Goal: Task Accomplishment & Management: Manage account settings

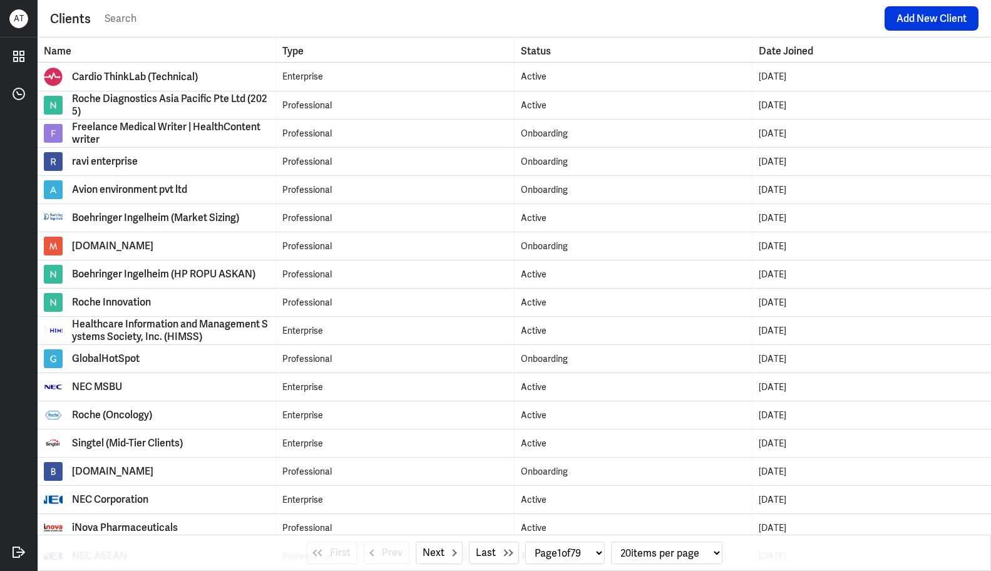
click at [248, 18] on input "text" at bounding box center [490, 18] width 775 height 19
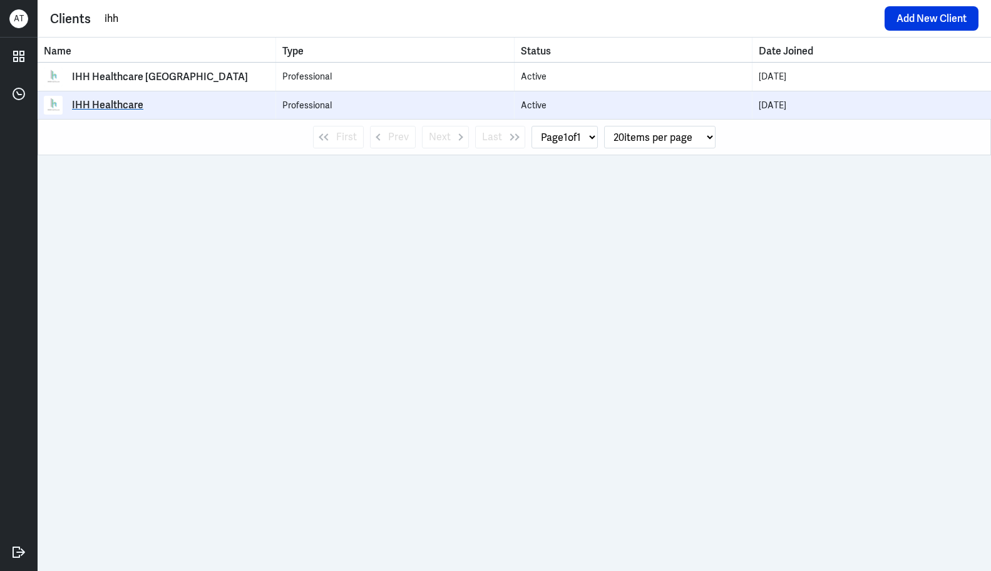
type input "ihh"
click at [145, 98] on link "IHH Healthcare" at bounding box center [156, 105] width 225 height 19
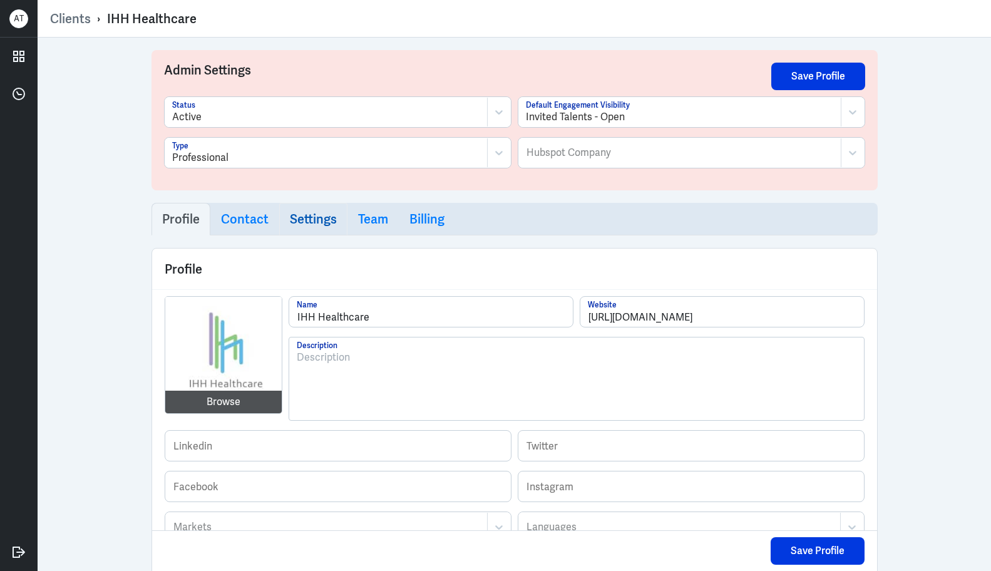
click at [322, 220] on h3 "Settings" at bounding box center [313, 219] width 47 height 15
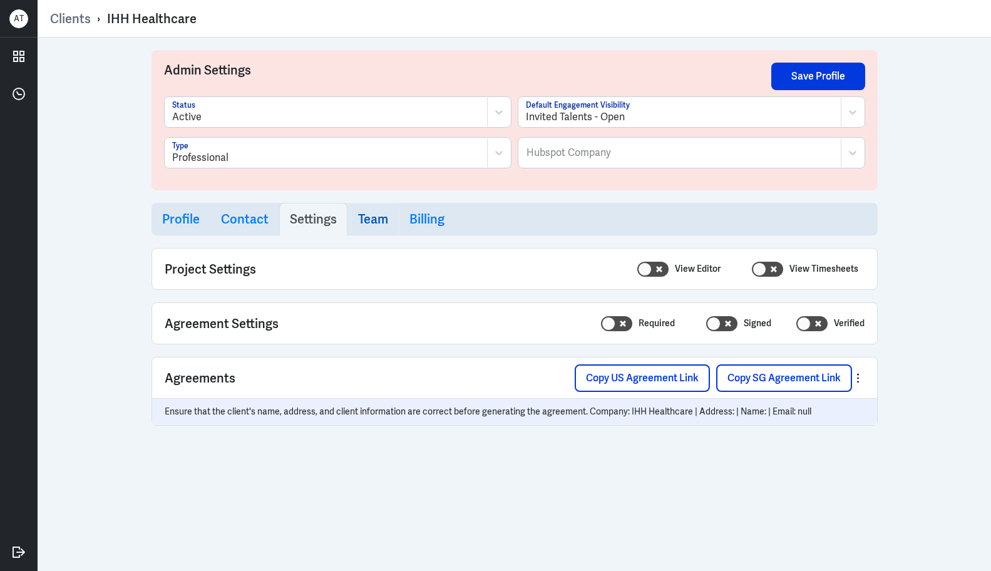
select select "20"
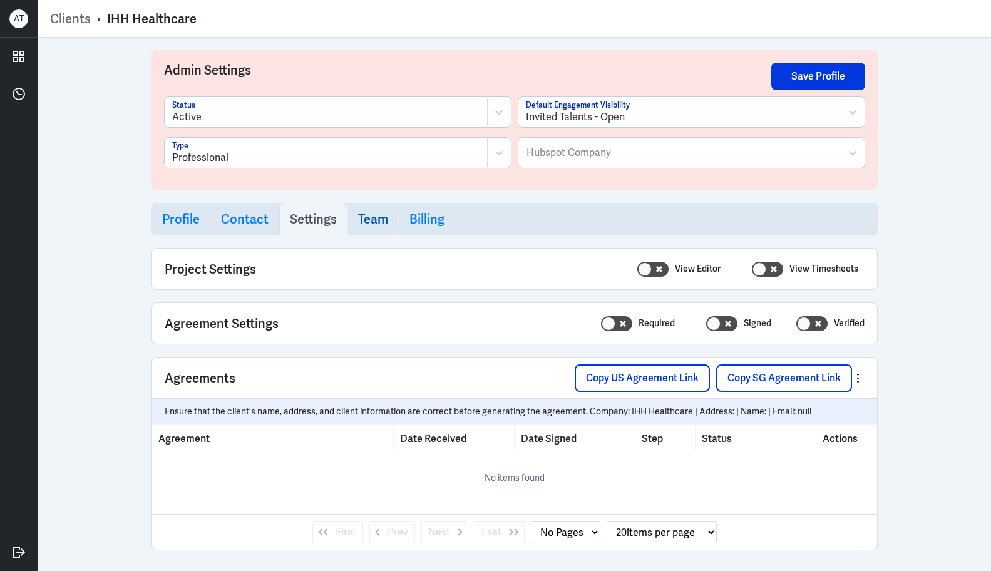
click at [359, 218] on h3 "Team" at bounding box center [373, 219] width 30 height 15
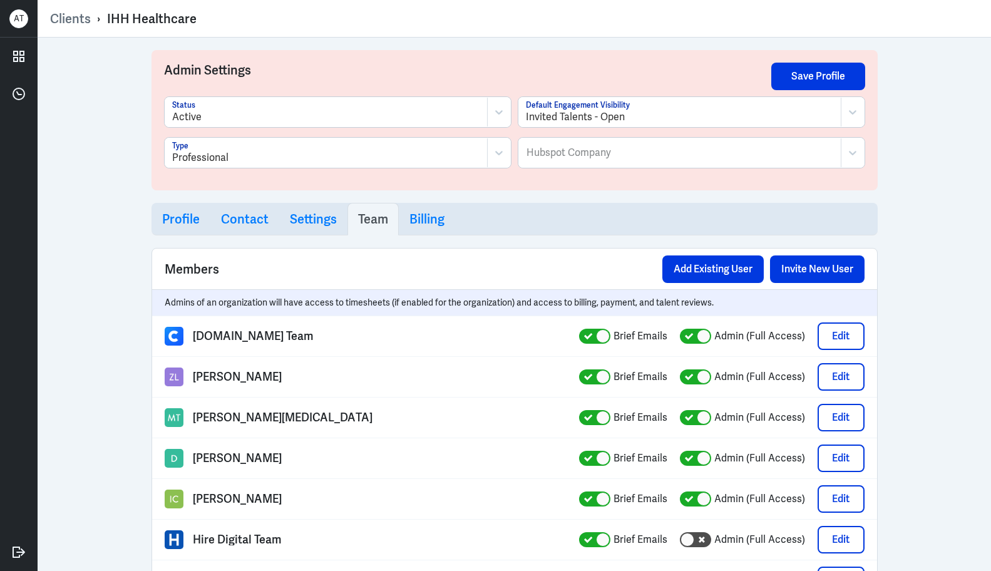
select select "1"
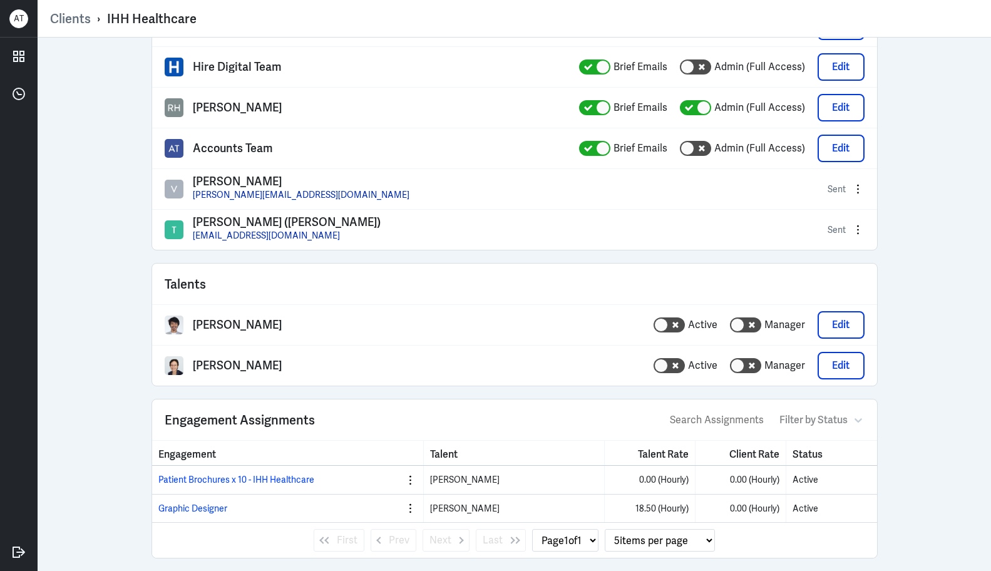
scroll to position [470, 0]
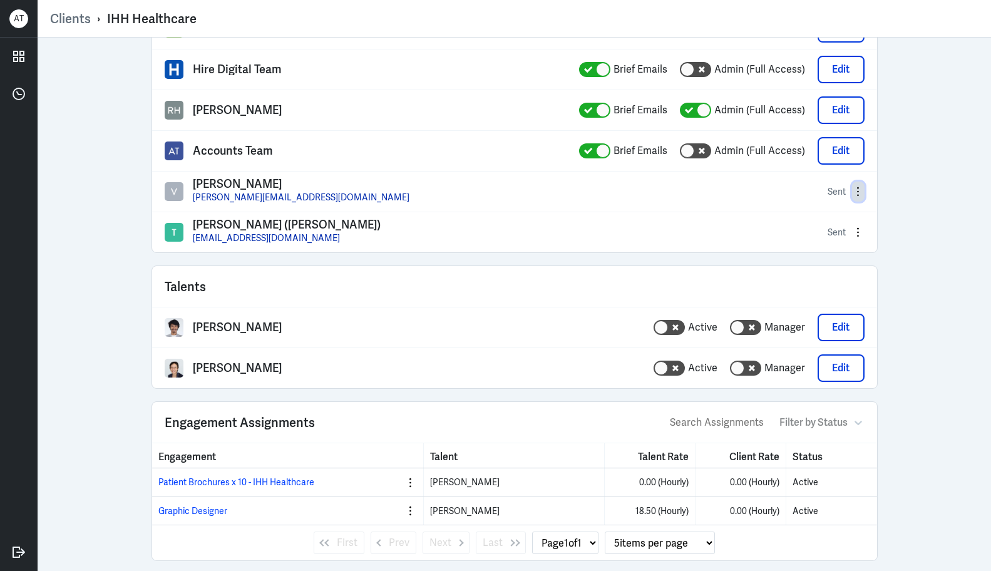
click at [855, 192] on icon "button" at bounding box center [858, 191] width 6 height 11
click at [76, 192] on div "Admin Settings Save Profile Active Status Invited Talents - Open Default Engage…" at bounding box center [514, 304] width 953 height 533
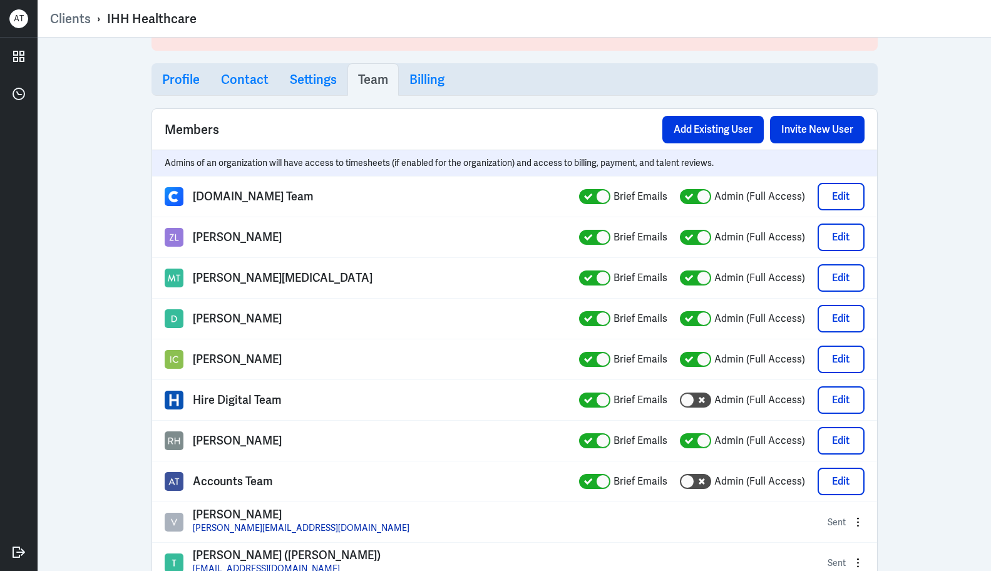
scroll to position [141, 0]
